Goal: Information Seeking & Learning: Learn about a topic

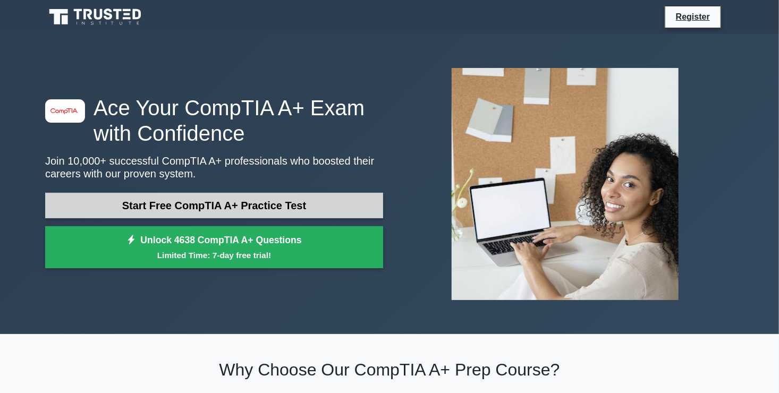
drag, startPoint x: 0, startPoint y: 0, endPoint x: 161, endPoint y: 206, distance: 261.4
click at [161, 206] on link "Start Free CompTIA A+ Practice Test" at bounding box center [214, 206] width 338 height 26
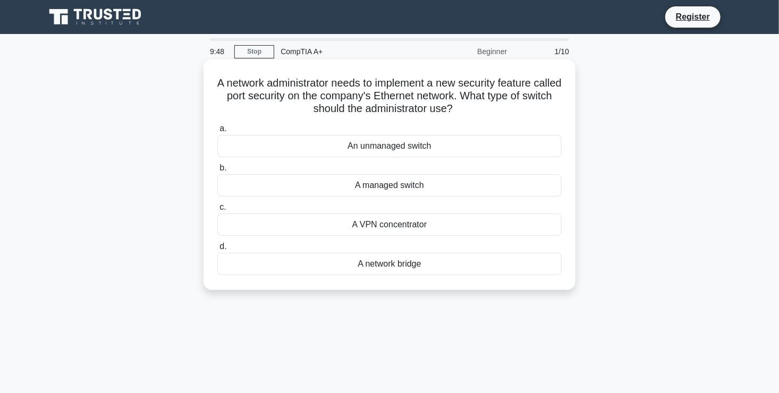
click at [378, 187] on div "A managed switch" at bounding box center [389, 185] width 345 height 22
click at [217, 172] on input "b. A managed switch" at bounding box center [217, 168] width 0 height 7
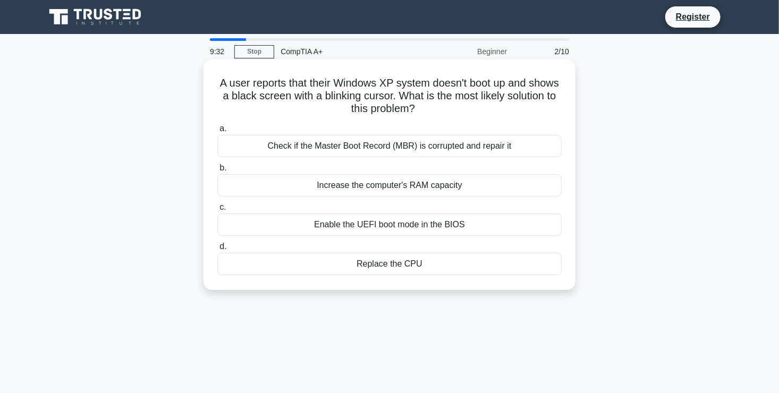
click at [382, 266] on div "Replace the CPU" at bounding box center [389, 264] width 345 height 22
click at [217, 250] on input "d. Replace the CPU" at bounding box center [217, 247] width 0 height 7
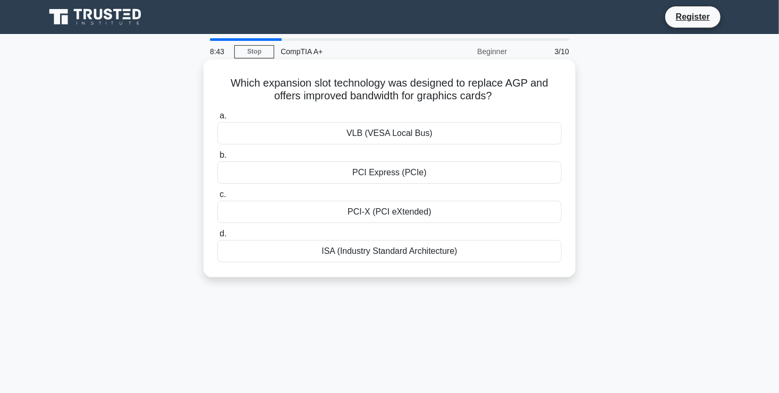
click at [385, 177] on div "PCI Express (PCIe)" at bounding box center [389, 173] width 345 height 22
click at [217, 159] on input "b. PCI Express (PCIe)" at bounding box center [217, 155] width 0 height 7
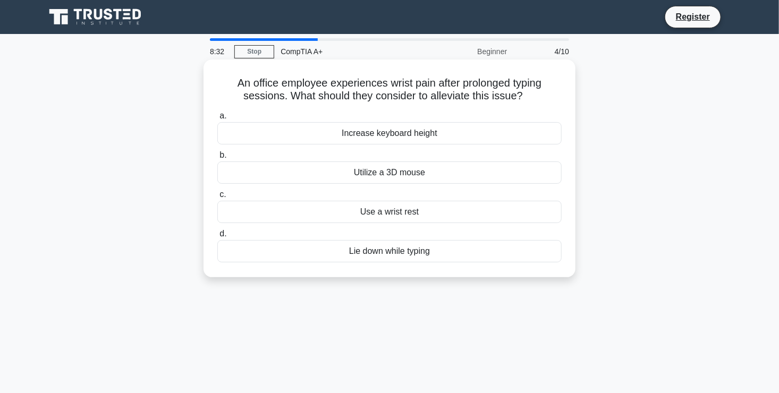
click at [381, 213] on div "Use a wrist rest" at bounding box center [389, 212] width 345 height 22
click at [217, 198] on input "c. Use a wrist rest" at bounding box center [217, 194] width 0 height 7
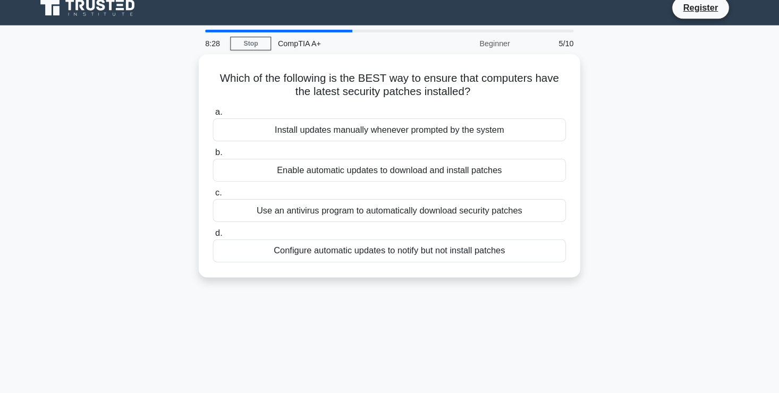
scroll to position [4, 0]
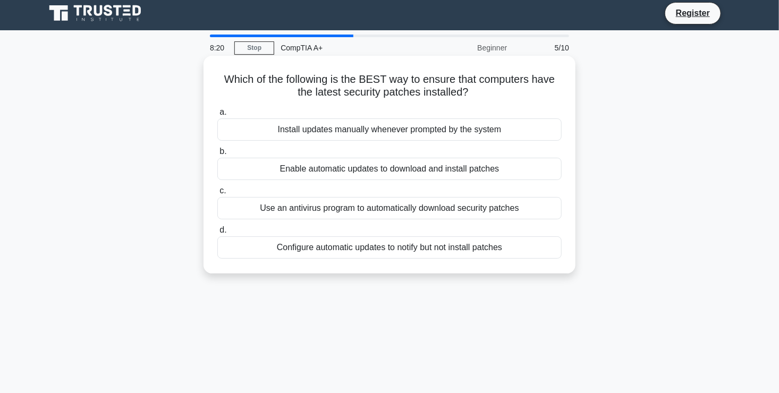
click at [386, 176] on div "Enable automatic updates to download and install patches" at bounding box center [389, 169] width 345 height 22
click at [217, 155] on input "b. Enable automatic updates to download and install patches" at bounding box center [217, 151] width 0 height 7
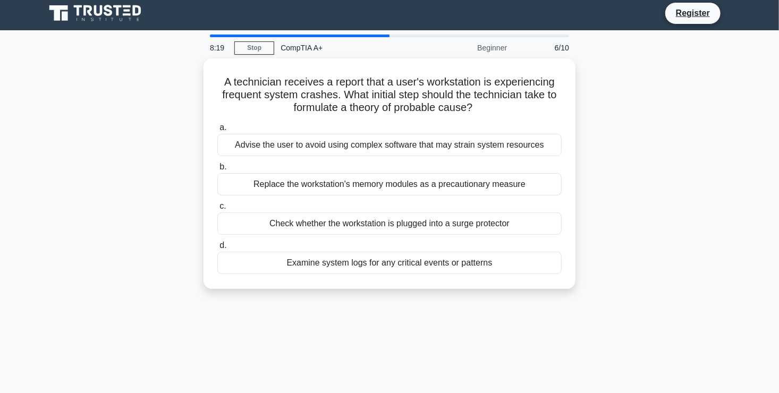
scroll to position [0, 0]
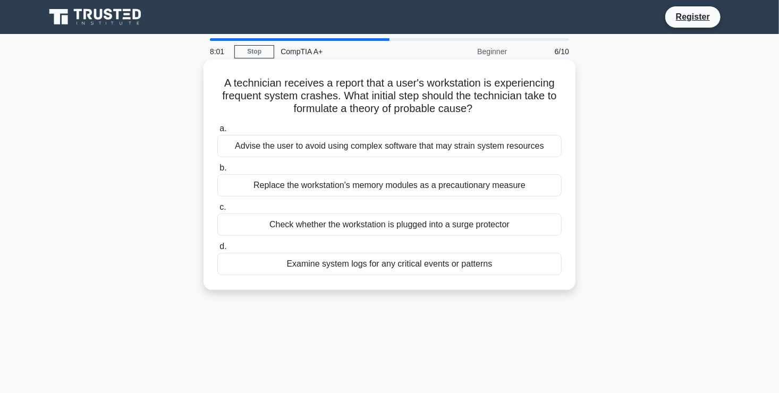
click at [350, 265] on div "Examine system logs for any critical events or patterns" at bounding box center [389, 264] width 345 height 22
click at [217, 250] on input "d. Examine system logs for any critical events or patterns" at bounding box center [217, 247] width 0 height 7
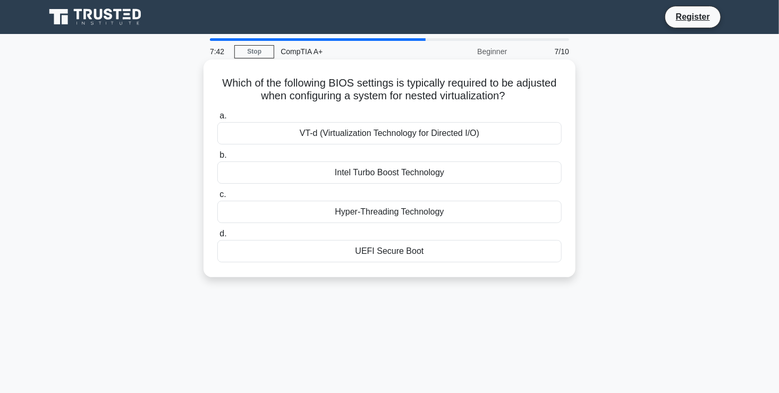
click at [383, 222] on div "Hyper-Threading Technology" at bounding box center [389, 212] width 345 height 22
click at [217, 198] on input "c. Hyper-Threading Technology" at bounding box center [217, 194] width 0 height 7
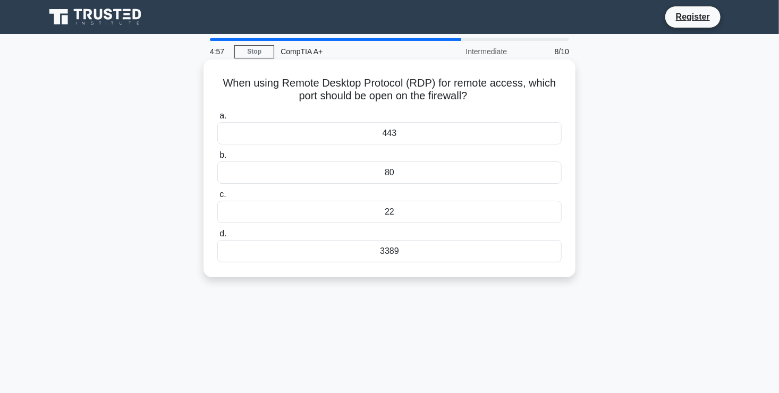
click at [410, 223] on div "22" at bounding box center [389, 212] width 345 height 22
click at [217, 198] on input "c. 22" at bounding box center [217, 194] width 0 height 7
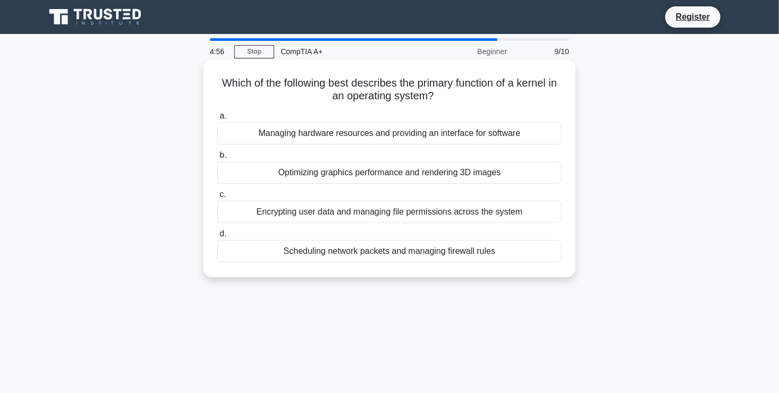
click at [309, 172] on div "Optimizing graphics performance and rendering 3D images" at bounding box center [389, 173] width 345 height 22
click at [217, 159] on input "b. Optimizing graphics performance and rendering 3D images" at bounding box center [217, 155] width 0 height 7
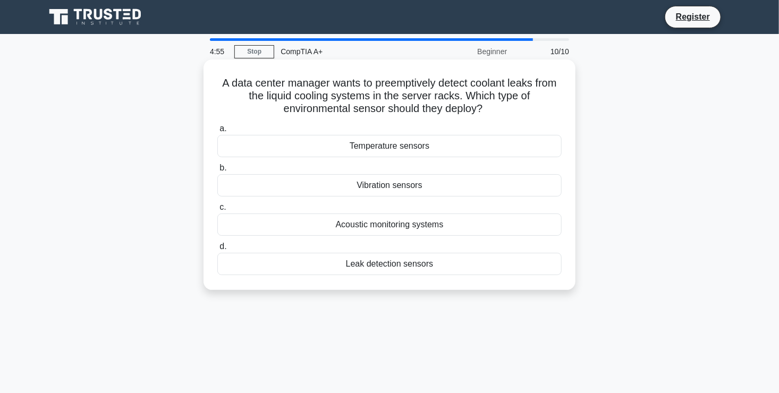
click at [347, 174] on label "b. Vibration sensors" at bounding box center [389, 179] width 345 height 35
click at [217, 172] on input "b. Vibration sensors" at bounding box center [217, 168] width 0 height 7
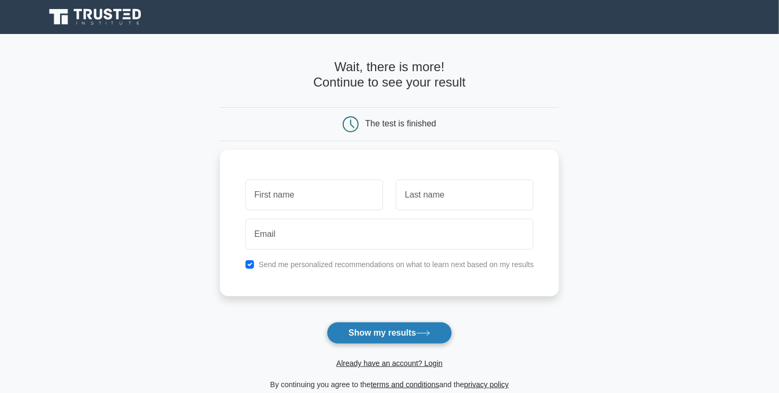
click at [359, 333] on button "Show my results" at bounding box center [389, 333] width 125 height 22
click at [251, 258] on input "checkbox" at bounding box center [250, 262] width 9 height 9
checkbox input "false"
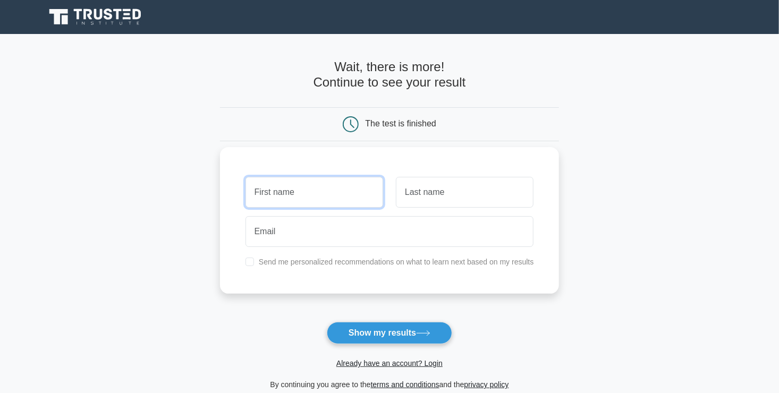
click at [297, 190] on input "text" at bounding box center [315, 192] width 138 height 31
type input "Buhle"
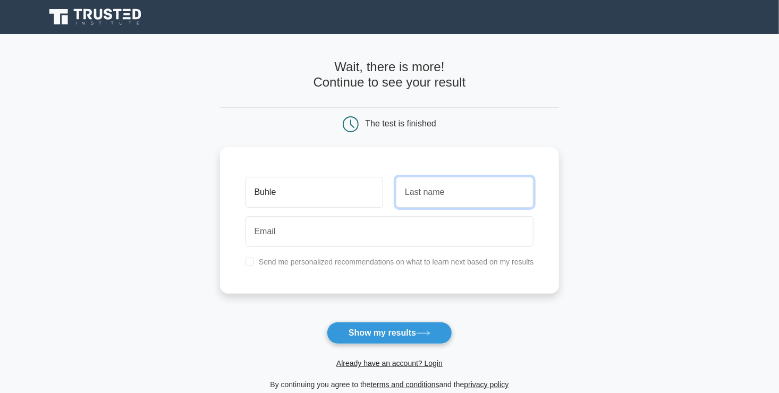
click at [414, 183] on input "text" at bounding box center [465, 192] width 138 height 31
type input "Toli"
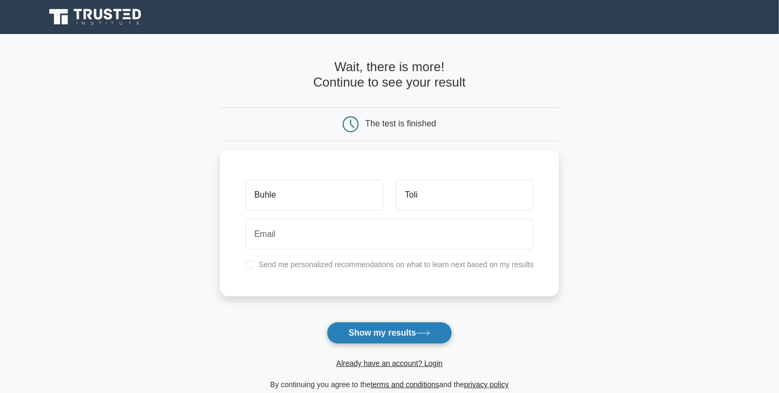
click at [411, 338] on button "Show my results" at bounding box center [389, 333] width 125 height 22
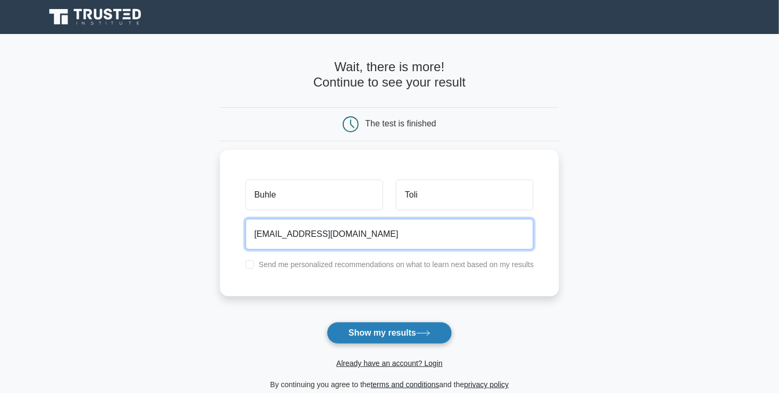
type input "buhletsiyambuka@gmail.com"
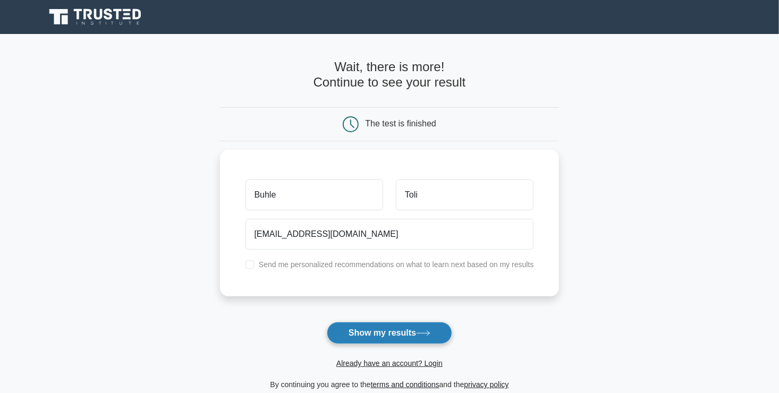
click at [359, 333] on button "Show my results" at bounding box center [389, 333] width 125 height 22
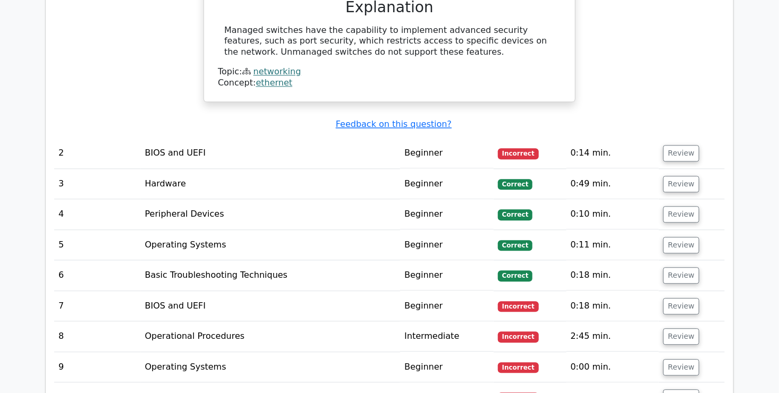
scroll to position [1178, 0]
